Goal: Ask a question: Seek information or help from site administrators or community

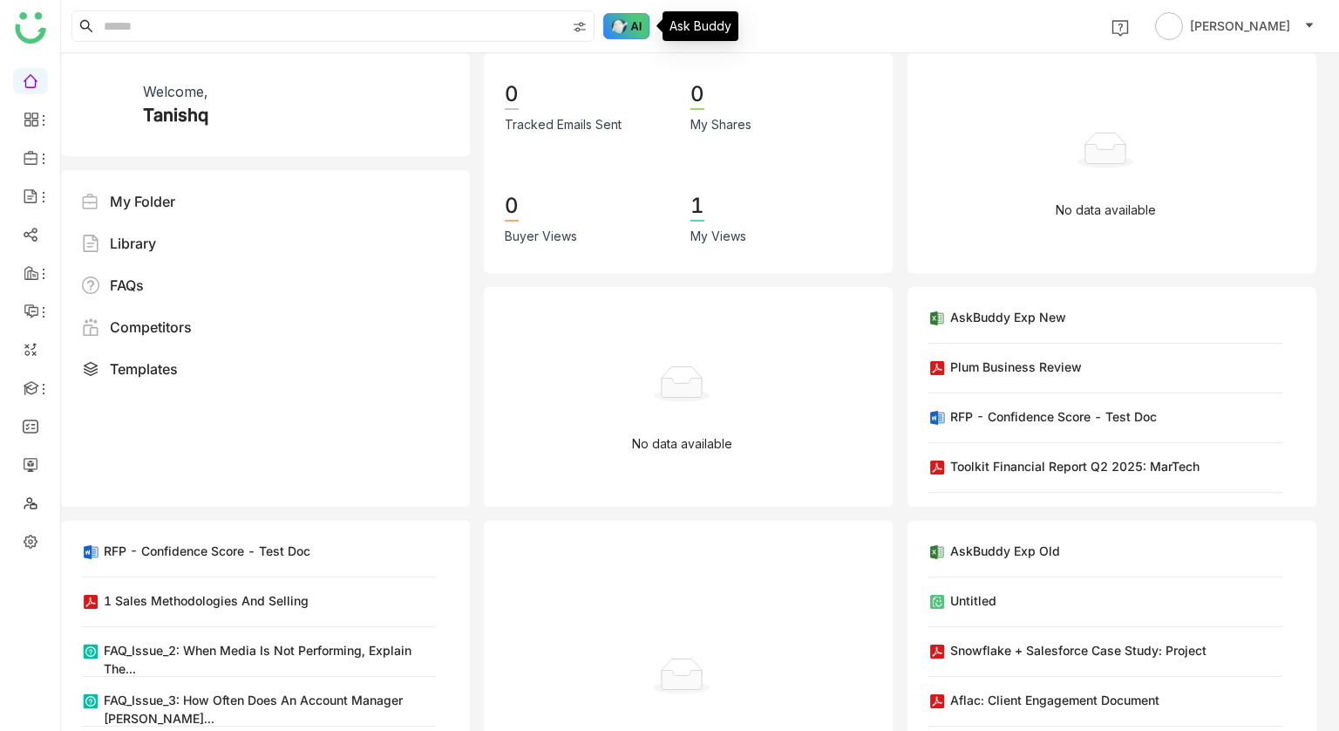
click at [618, 24] on img at bounding box center [626, 26] width 47 height 26
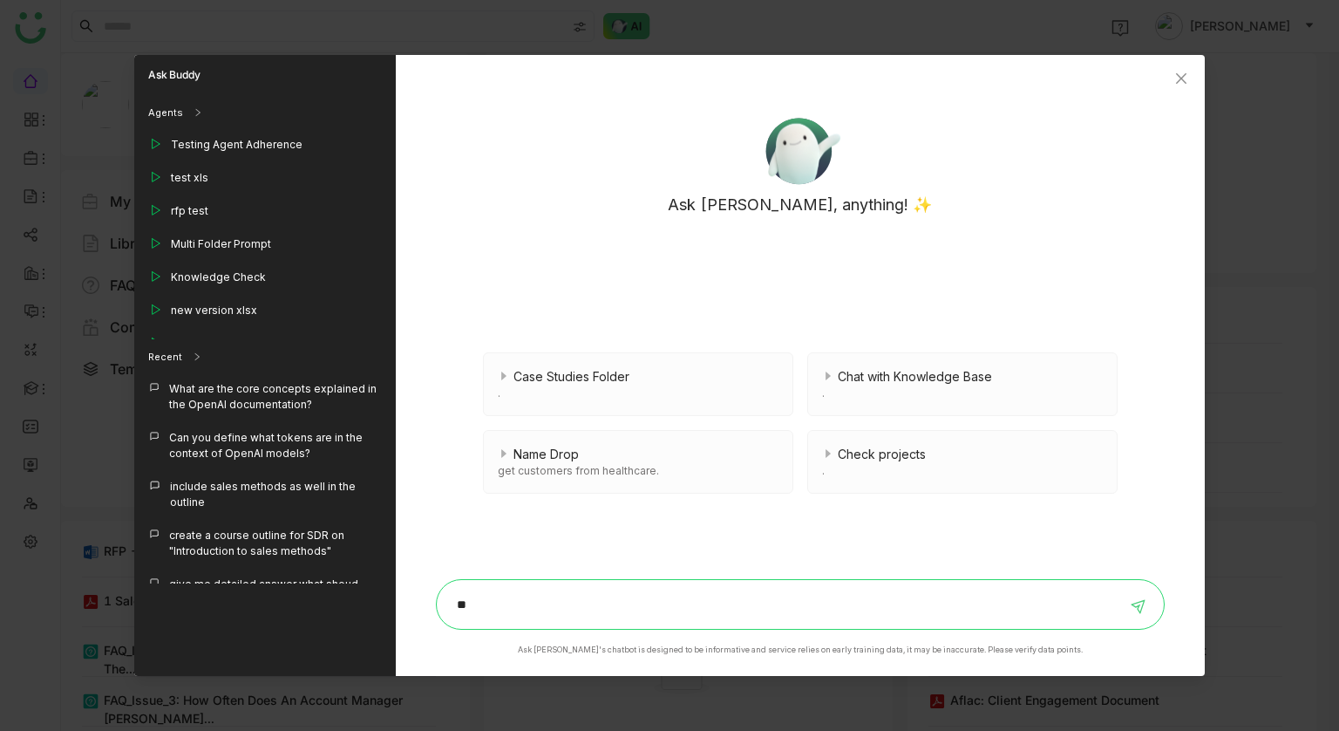
type input "*"
type input "**********"
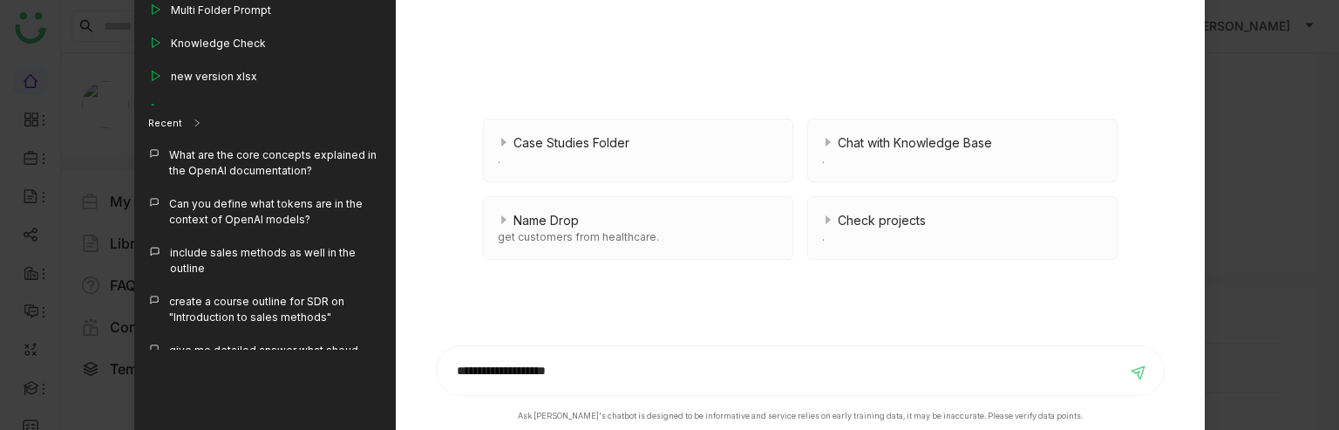
scroll to position [191, 0]
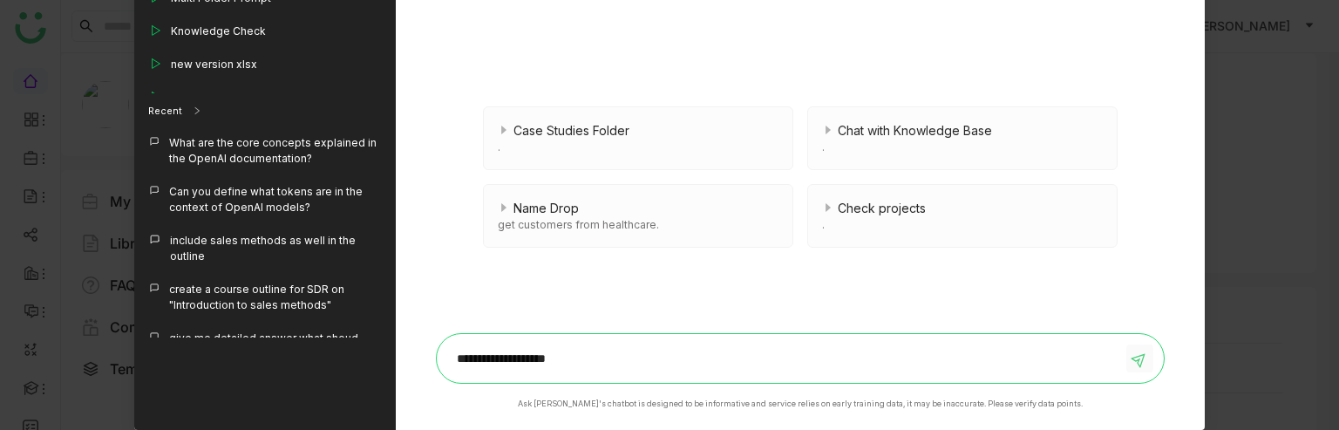
click at [1140, 350] on icon at bounding box center [1140, 358] width 20 height 20
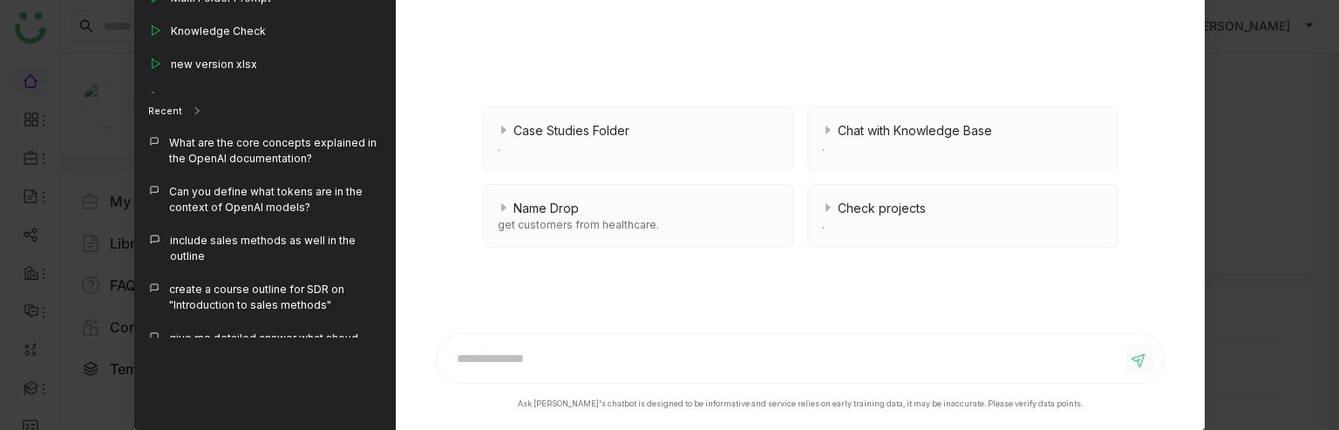
scroll to position [0, 0]
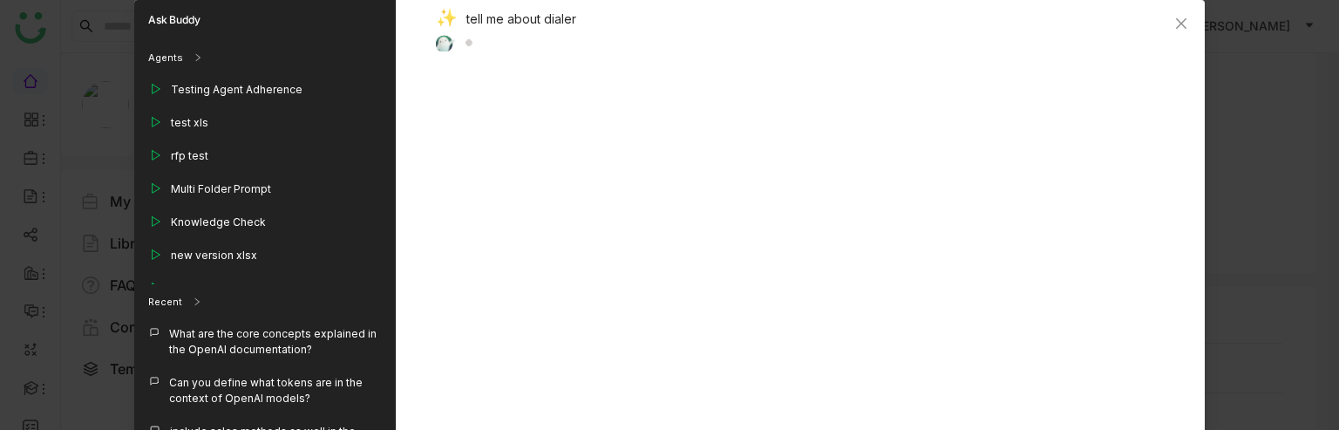
click at [834, 429] on div "tell me about dialer" at bounding box center [800, 262] width 729 height 524
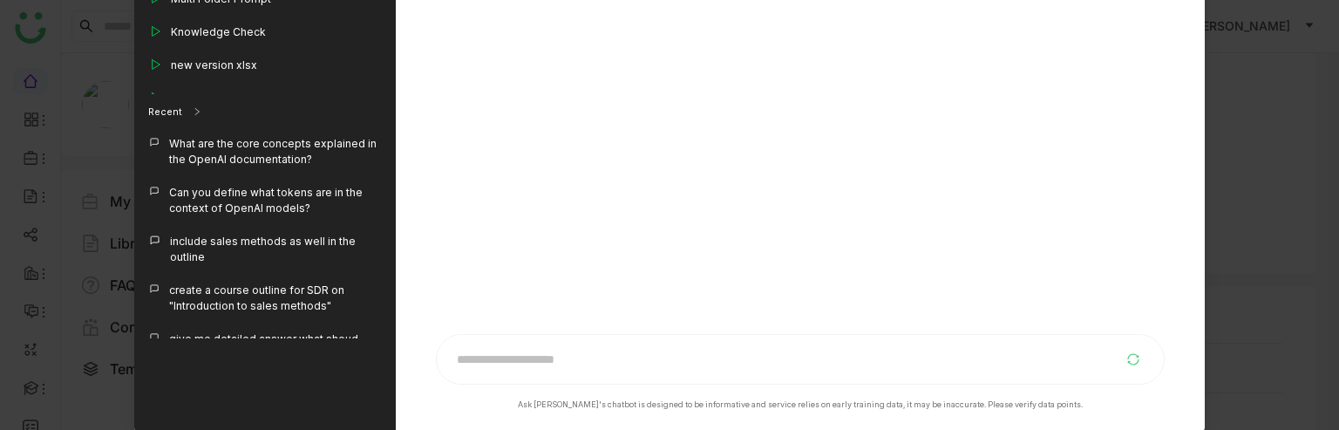
scroll to position [191, 0]
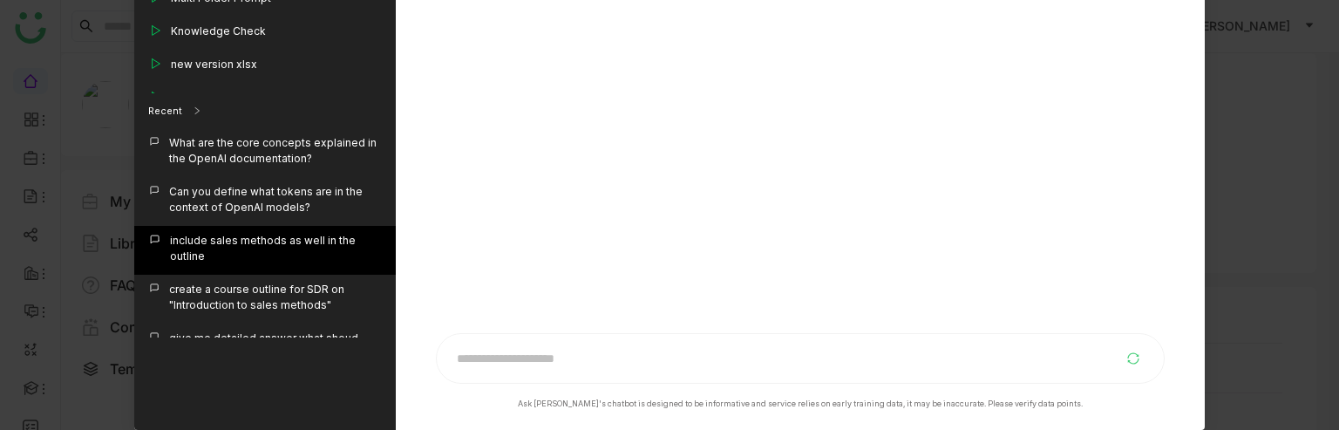
click at [273, 246] on div "include sales methods as well in the outline" at bounding box center [276, 248] width 212 height 31
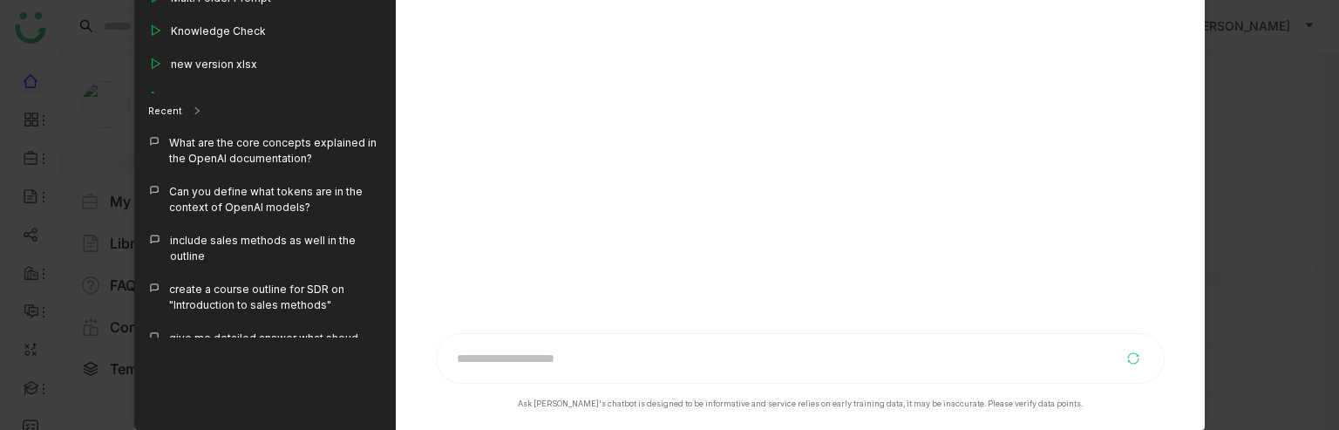
scroll to position [0, 0]
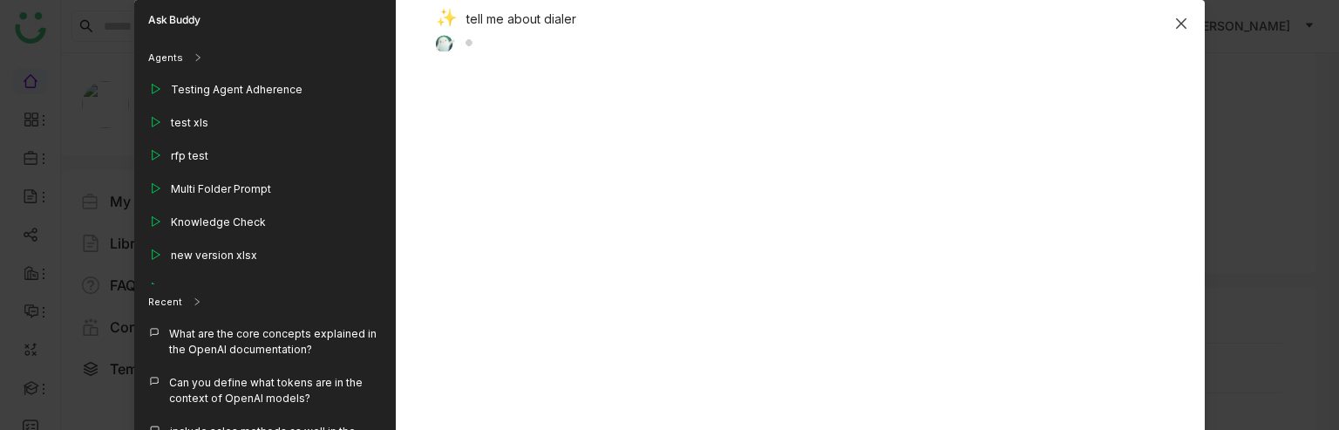
click at [1180, 22] on icon "Close" at bounding box center [1181, 23] width 10 height 10
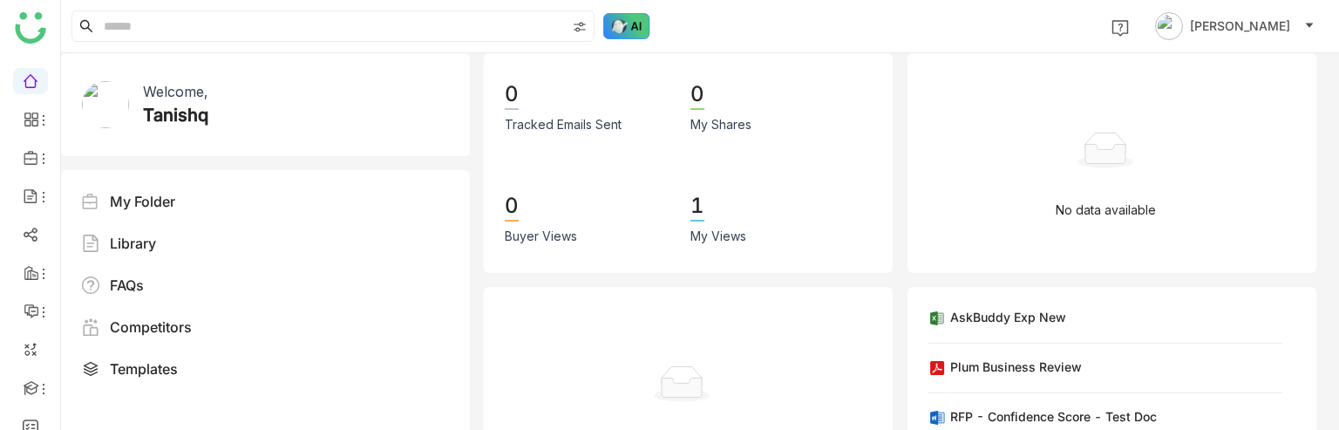
click at [622, 22] on img at bounding box center [626, 26] width 47 height 26
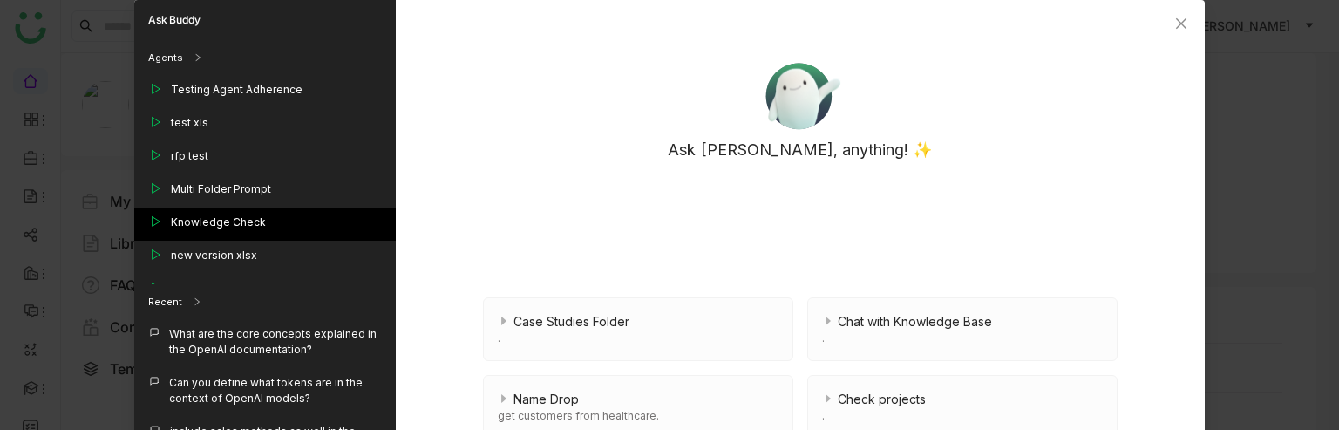
scroll to position [191, 0]
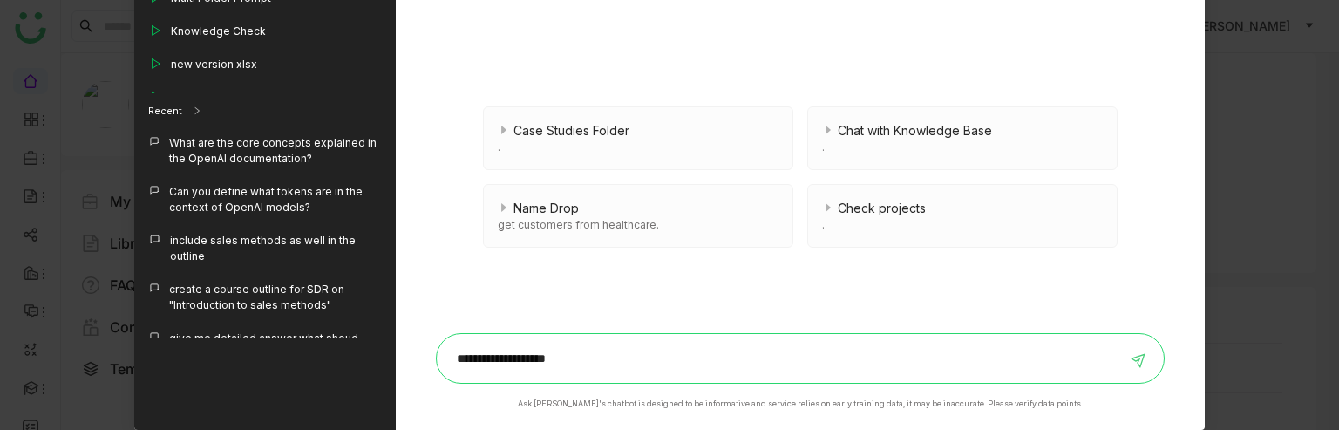
type input "**********"
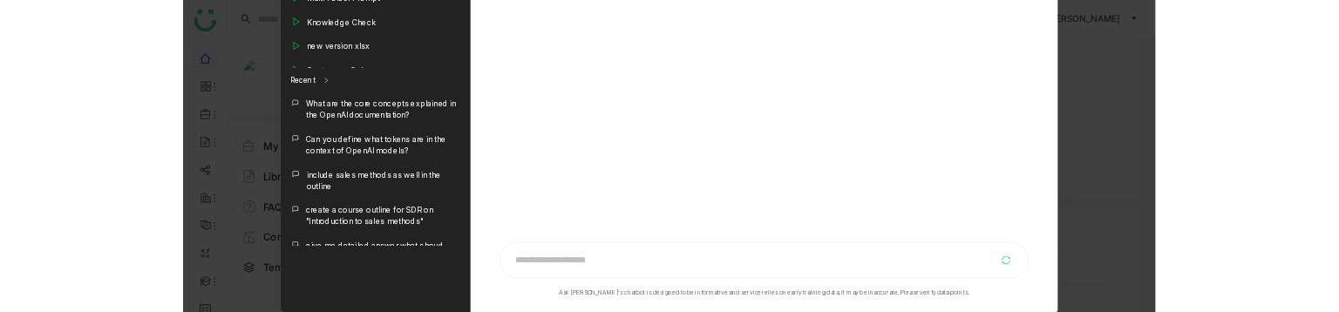
scroll to position [0, 0]
